Goal: Task Accomplishment & Management: Manage account settings

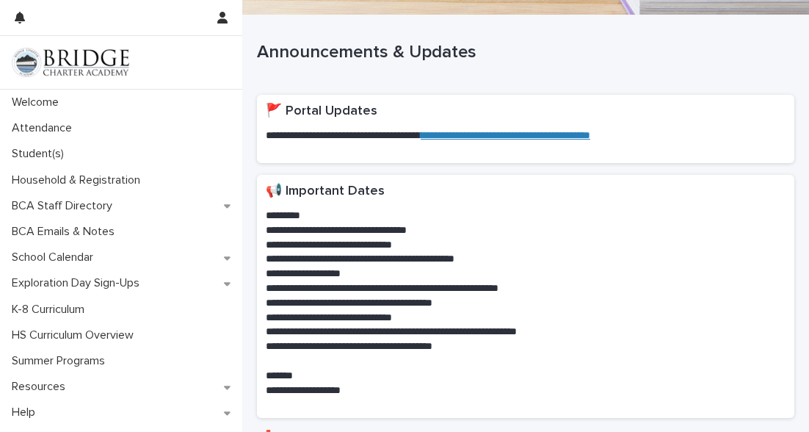
scroll to position [94, 0]
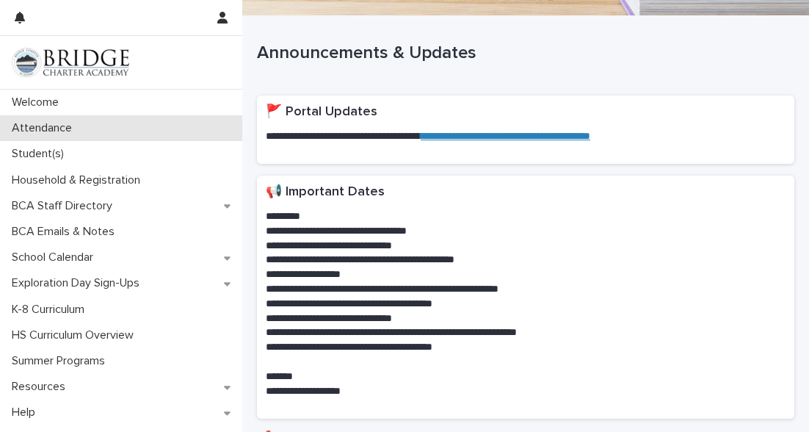
click at [59, 132] on p "Attendance" at bounding box center [45, 128] width 78 height 14
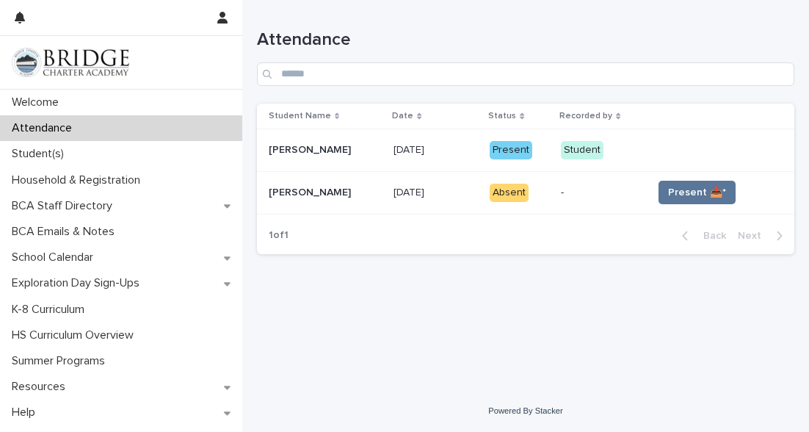
click at [707, 176] on td "Present 📥*" at bounding box center [721, 192] width 148 height 43
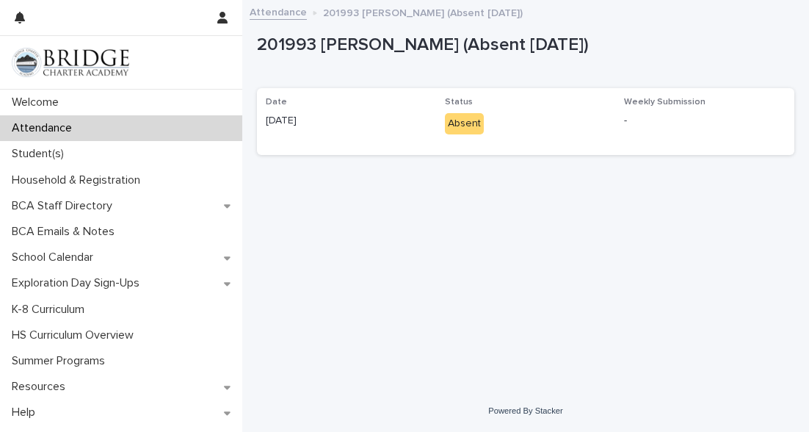
click at [458, 124] on div "Absent" at bounding box center [464, 123] width 39 height 21
click at [120, 126] on div "Attendance" at bounding box center [121, 128] width 242 height 26
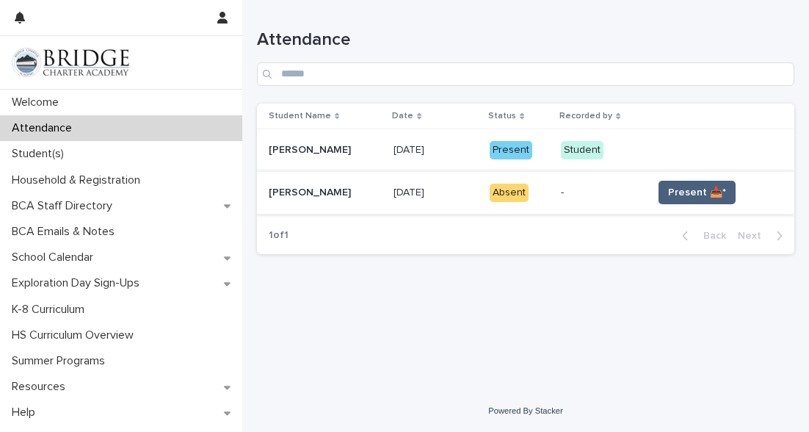
click at [715, 195] on span "Present 📥*" at bounding box center [697, 192] width 58 height 15
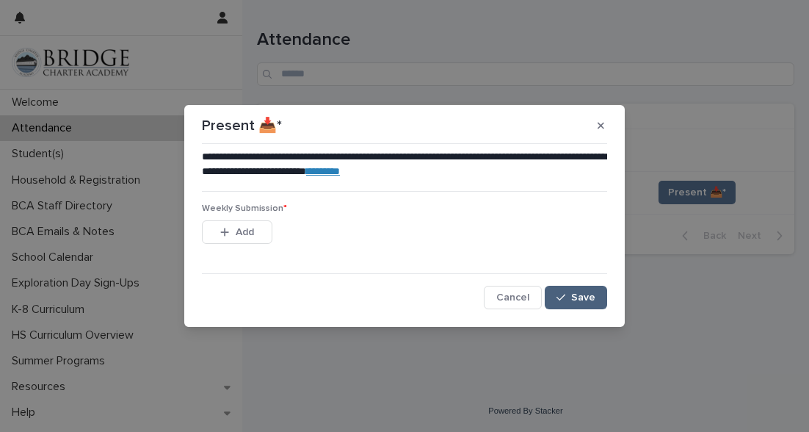
click at [579, 300] on span "Save" at bounding box center [583, 297] width 24 height 10
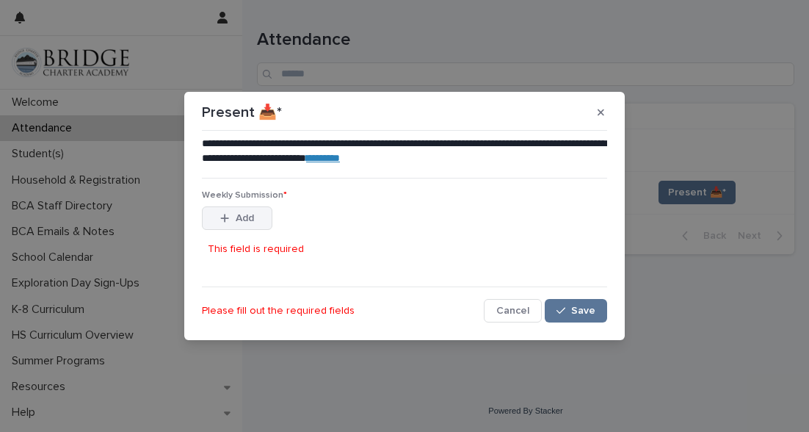
click at [243, 220] on span "Add" at bounding box center [245, 218] width 18 height 10
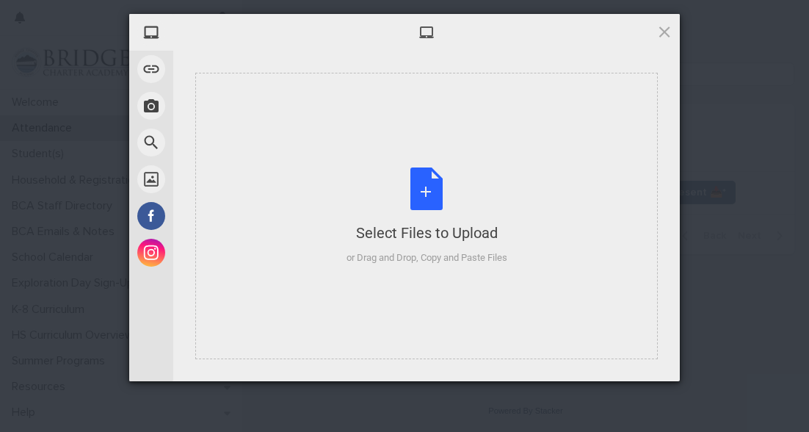
click at [289, 260] on div "Select Files to Upload or Drag and Drop, Copy and Paste Files" at bounding box center [426, 216] width 463 height 286
click at [666, 32] on span at bounding box center [665, 32] width 16 height 16
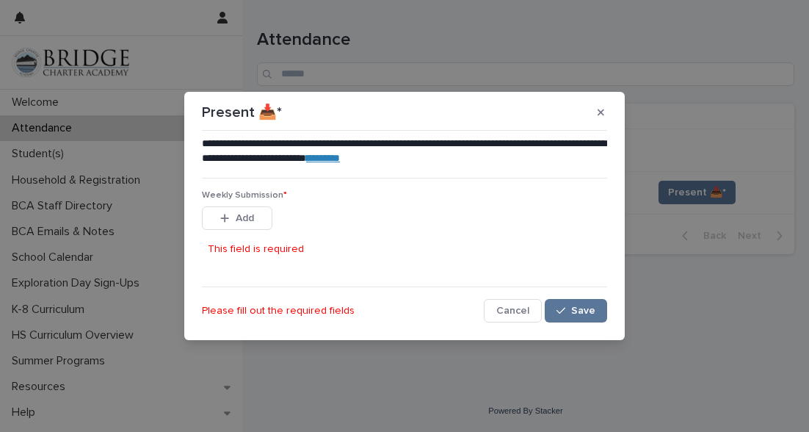
click at [340, 162] on link "********" at bounding box center [323, 158] width 34 height 10
click at [247, 208] on button "Add" at bounding box center [237, 218] width 71 height 24
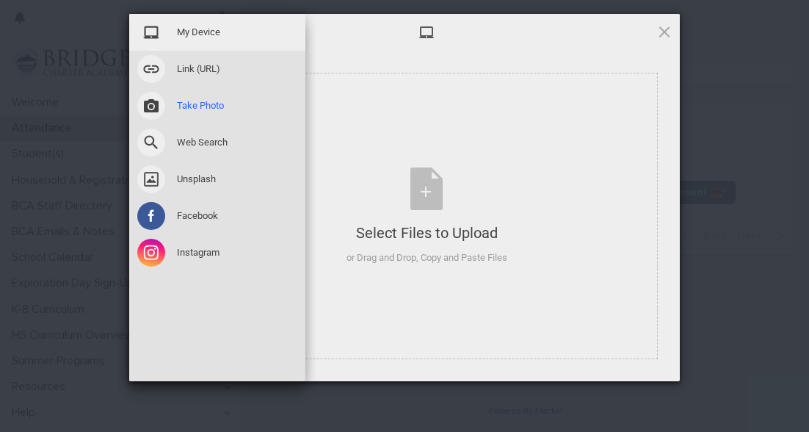
click at [152, 99] on span at bounding box center [151, 106] width 28 height 28
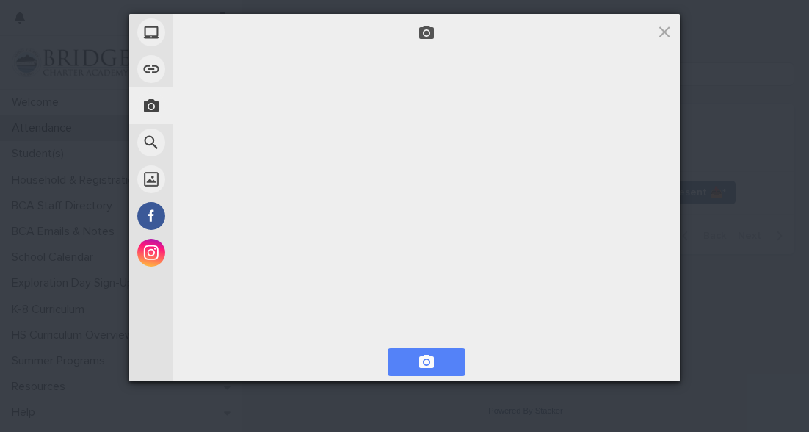
click at [446, 352] on span at bounding box center [427, 362] width 78 height 28
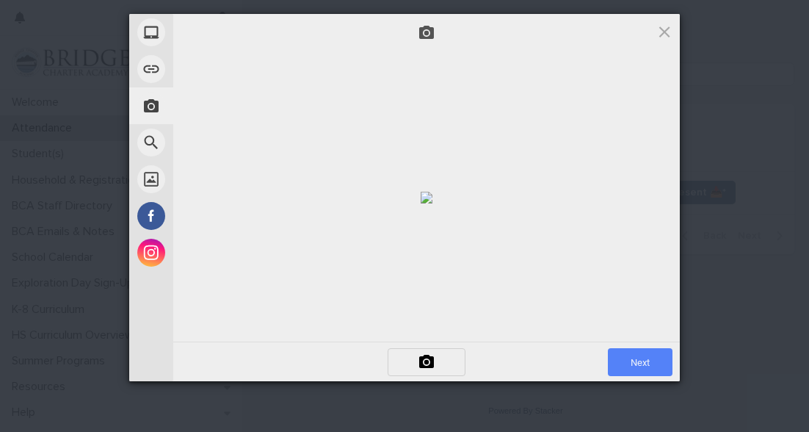
click at [652, 355] on span "Next" at bounding box center [640, 362] width 65 height 28
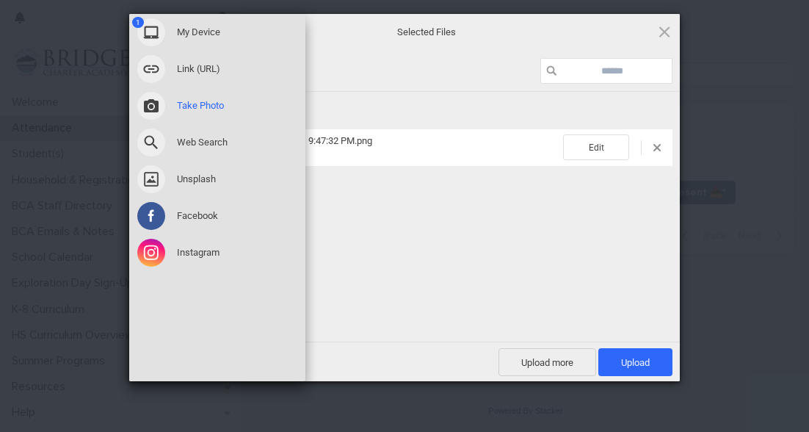
click at [183, 101] on span "Take Photo" at bounding box center [200, 105] width 47 height 13
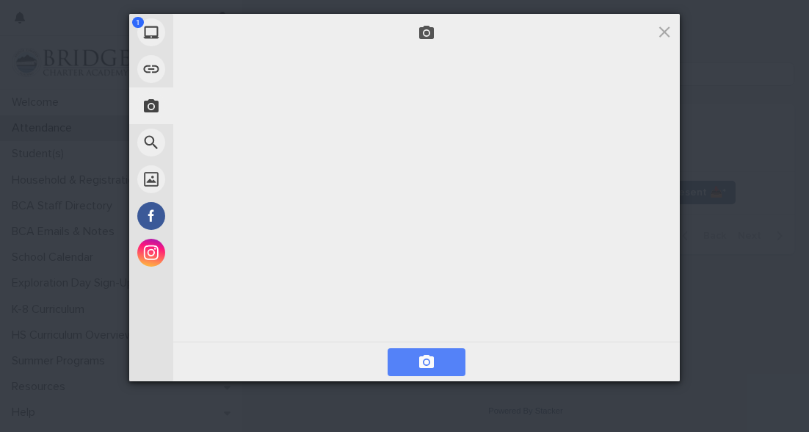
click at [437, 352] on span at bounding box center [427, 362] width 78 height 28
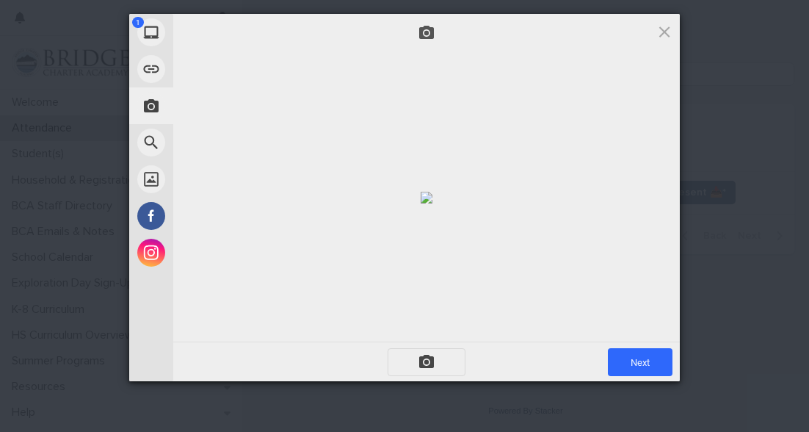
click at [407, 359] on span at bounding box center [427, 362] width 78 height 28
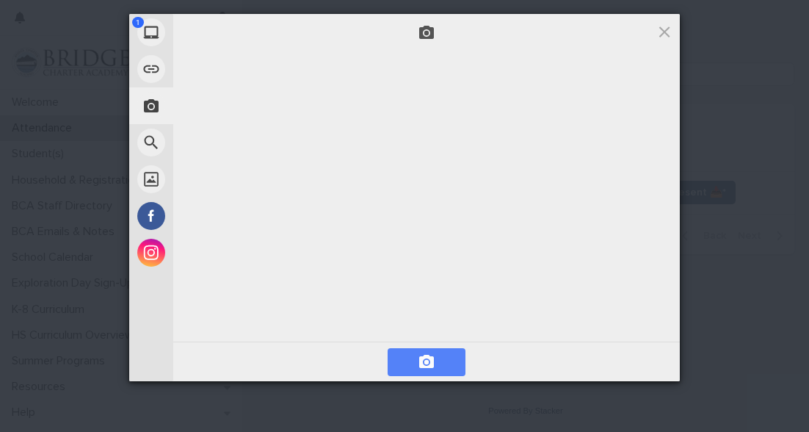
click at [411, 361] on span at bounding box center [427, 362] width 78 height 28
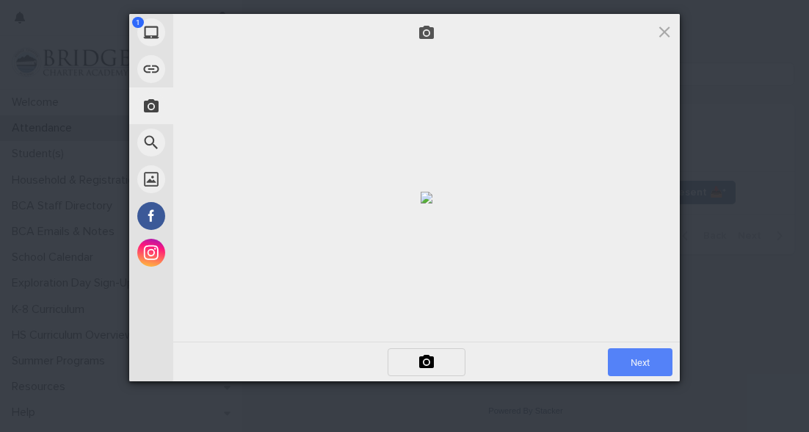
click at [646, 369] on span "Next" at bounding box center [640, 362] width 65 height 28
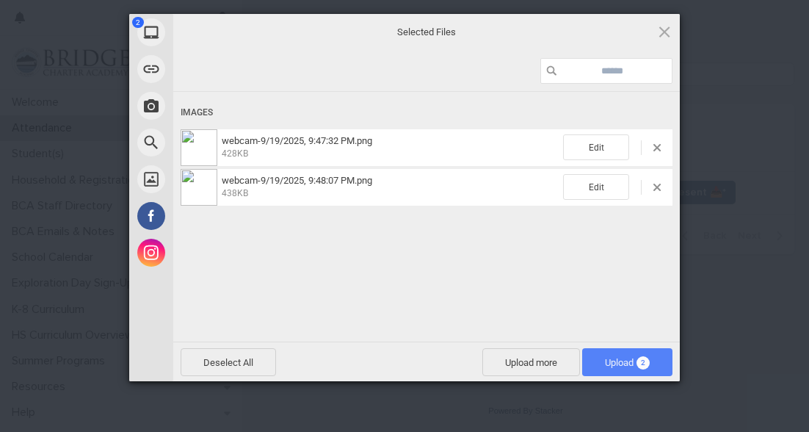
click at [634, 364] on span "Upload 2" at bounding box center [627, 362] width 45 height 11
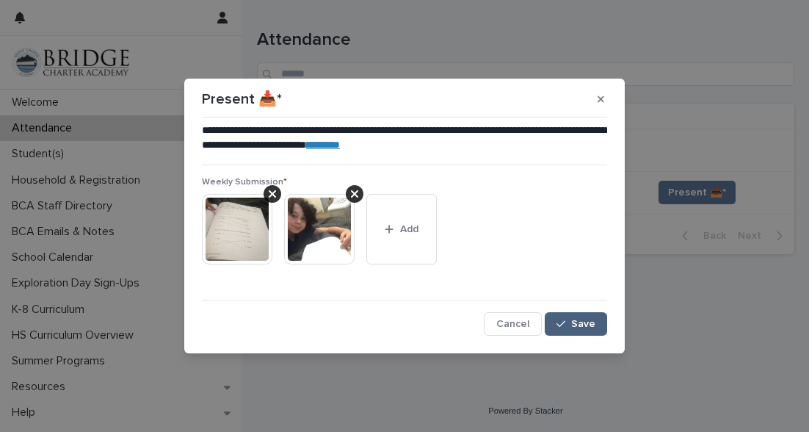
click at [577, 321] on span "Save" at bounding box center [583, 324] width 24 height 10
